Goal: Browse casually: Explore the website without a specific task or goal

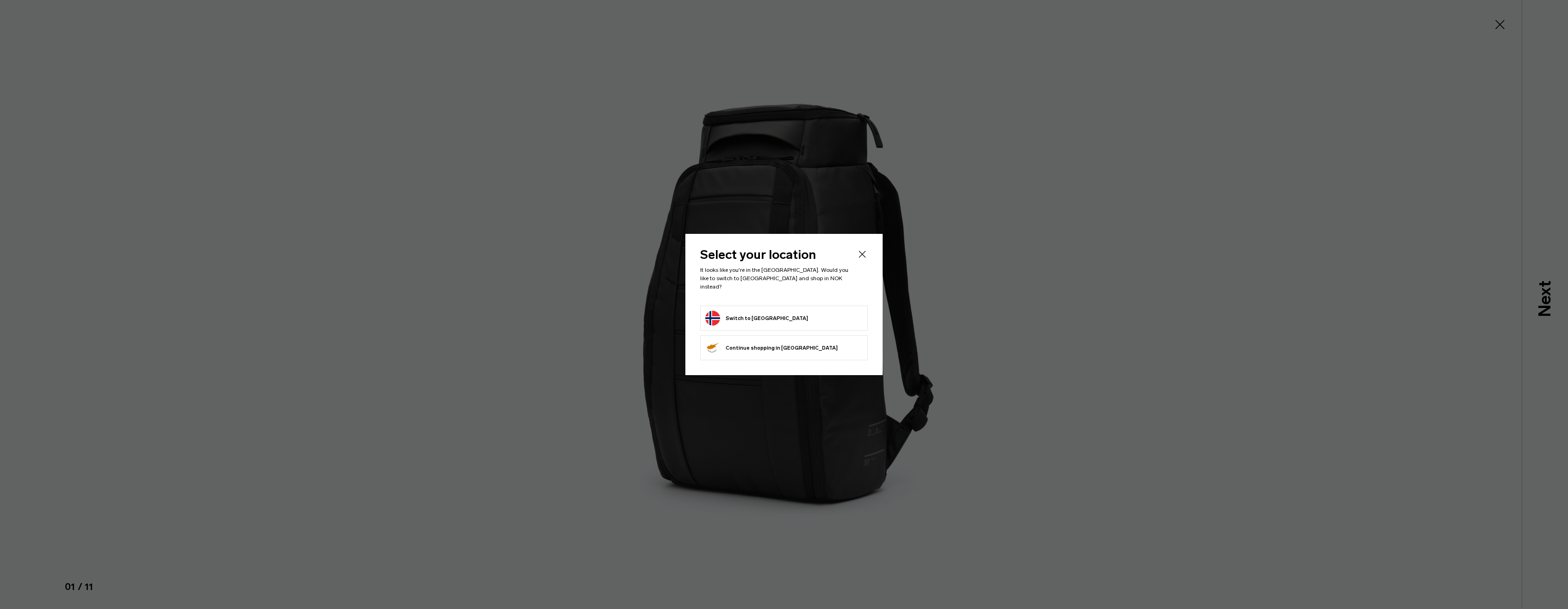
drag, startPoint x: 0, startPoint y: 0, endPoint x: 945, endPoint y: 254, distance: 978.5
click at [1029, 261] on div at bounding box center [784, 304] width 1568 height 609
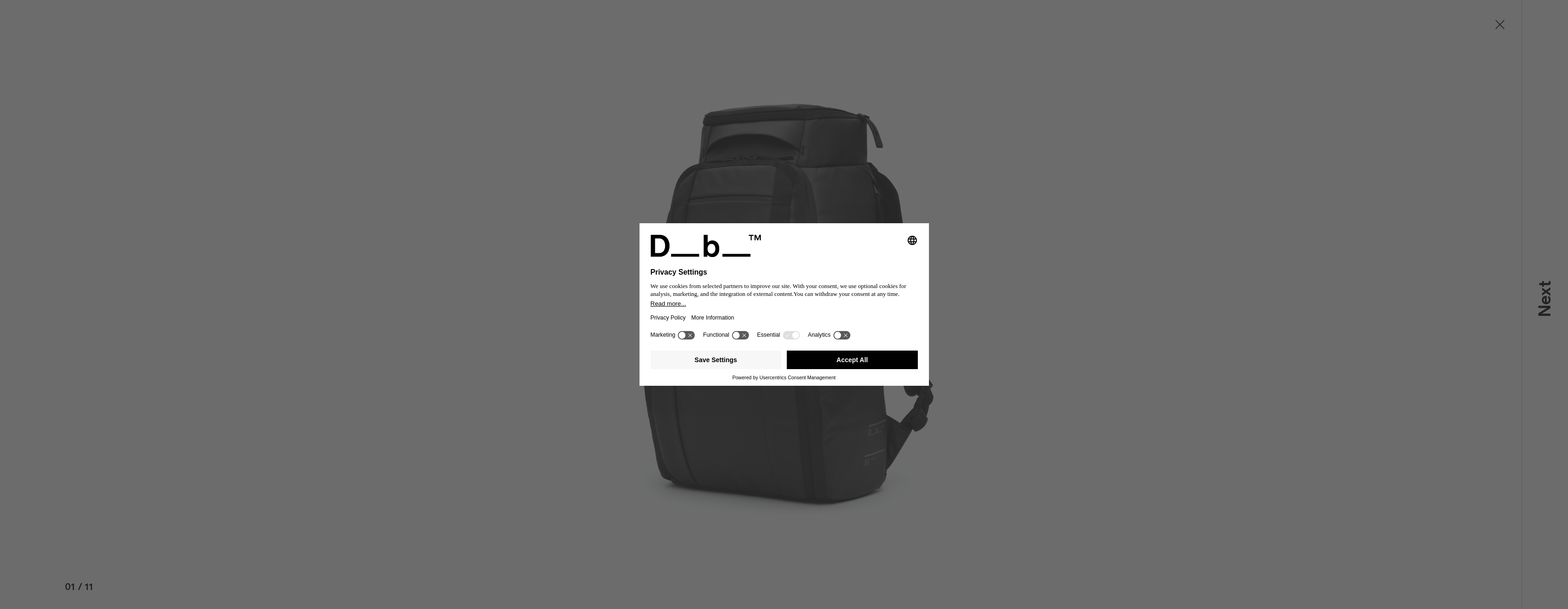
click at [886, 357] on button "Accept All" at bounding box center [853, 360] width 131 height 19
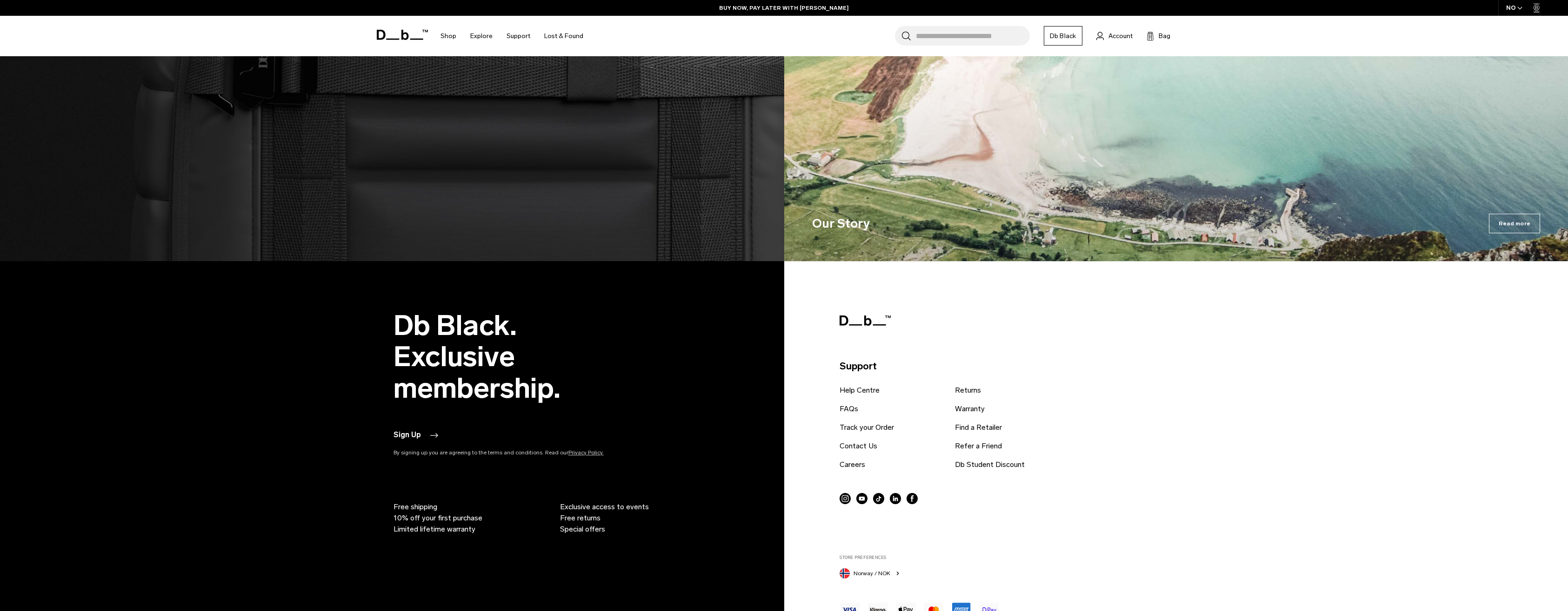
scroll to position [1754, 0]
